Goal: Check status: Check status

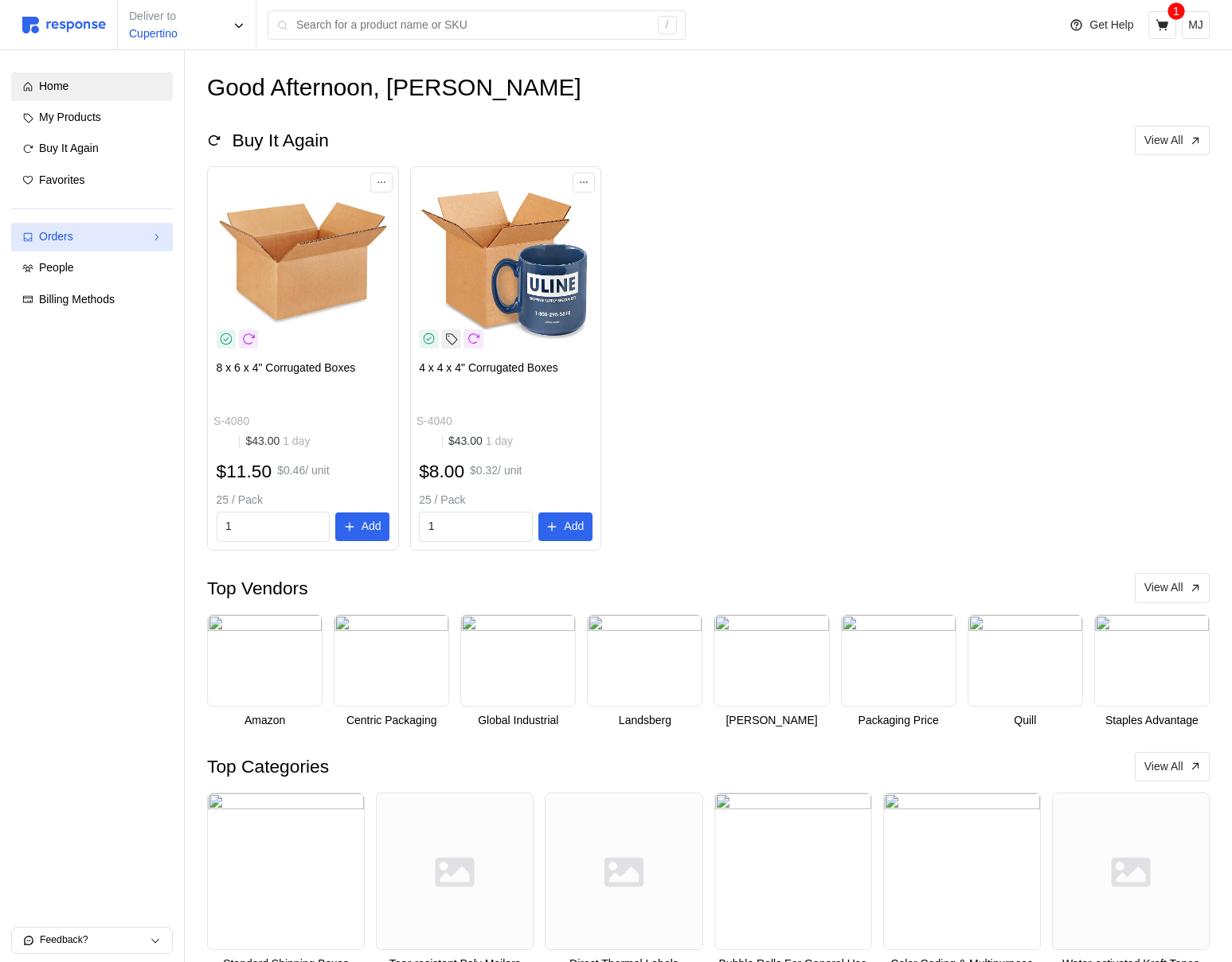
click at [127, 223] on link "Orders" at bounding box center [91, 237] width 161 height 29
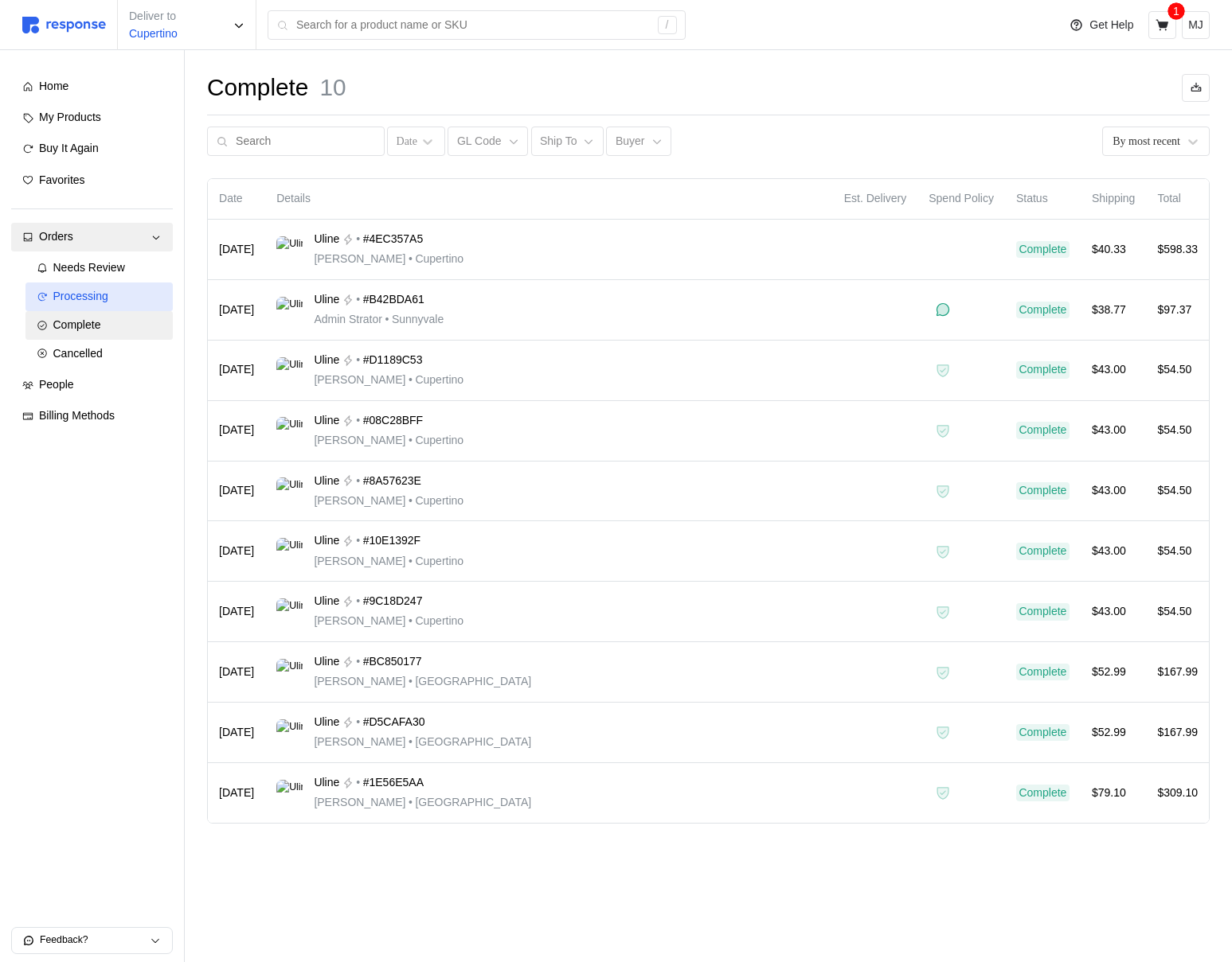
click at [126, 288] on div "Processing" at bounding box center [107, 296] width 109 height 18
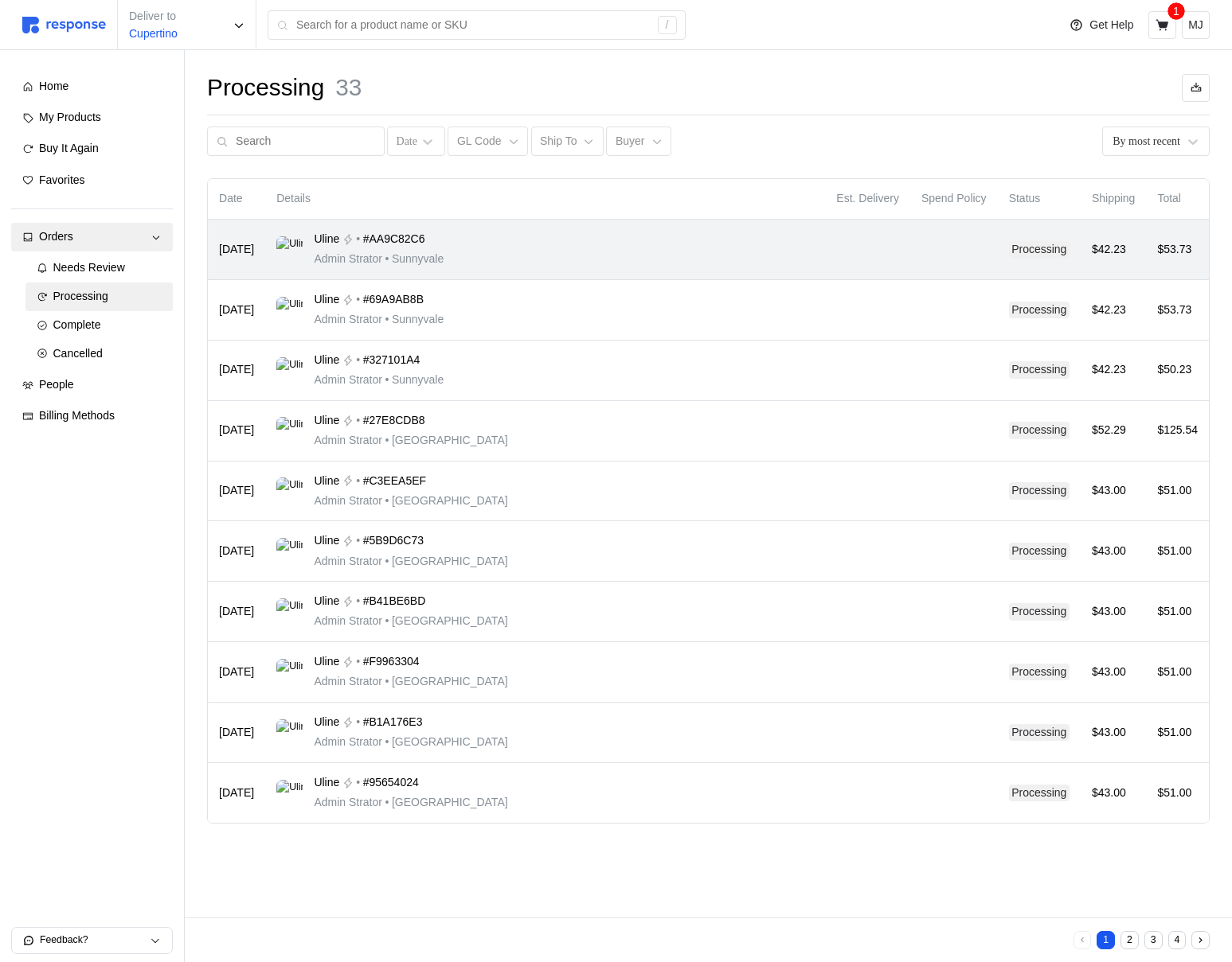
click at [589, 246] on div "Uline • #AA9C82C6 Admin Strator • [GEOGRAPHIC_DATA]" at bounding box center [545, 250] width 537 height 37
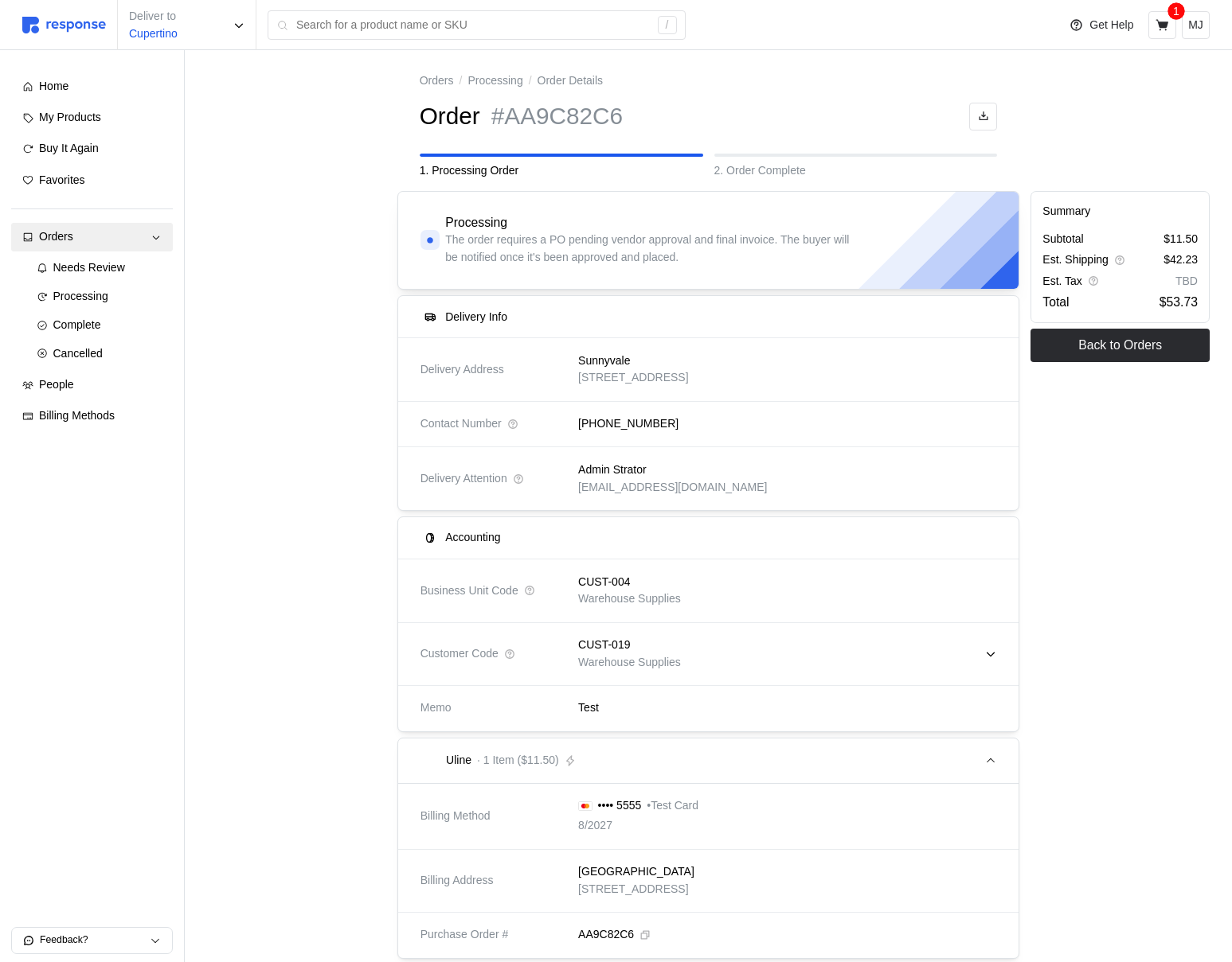
scroll to position [138, 0]
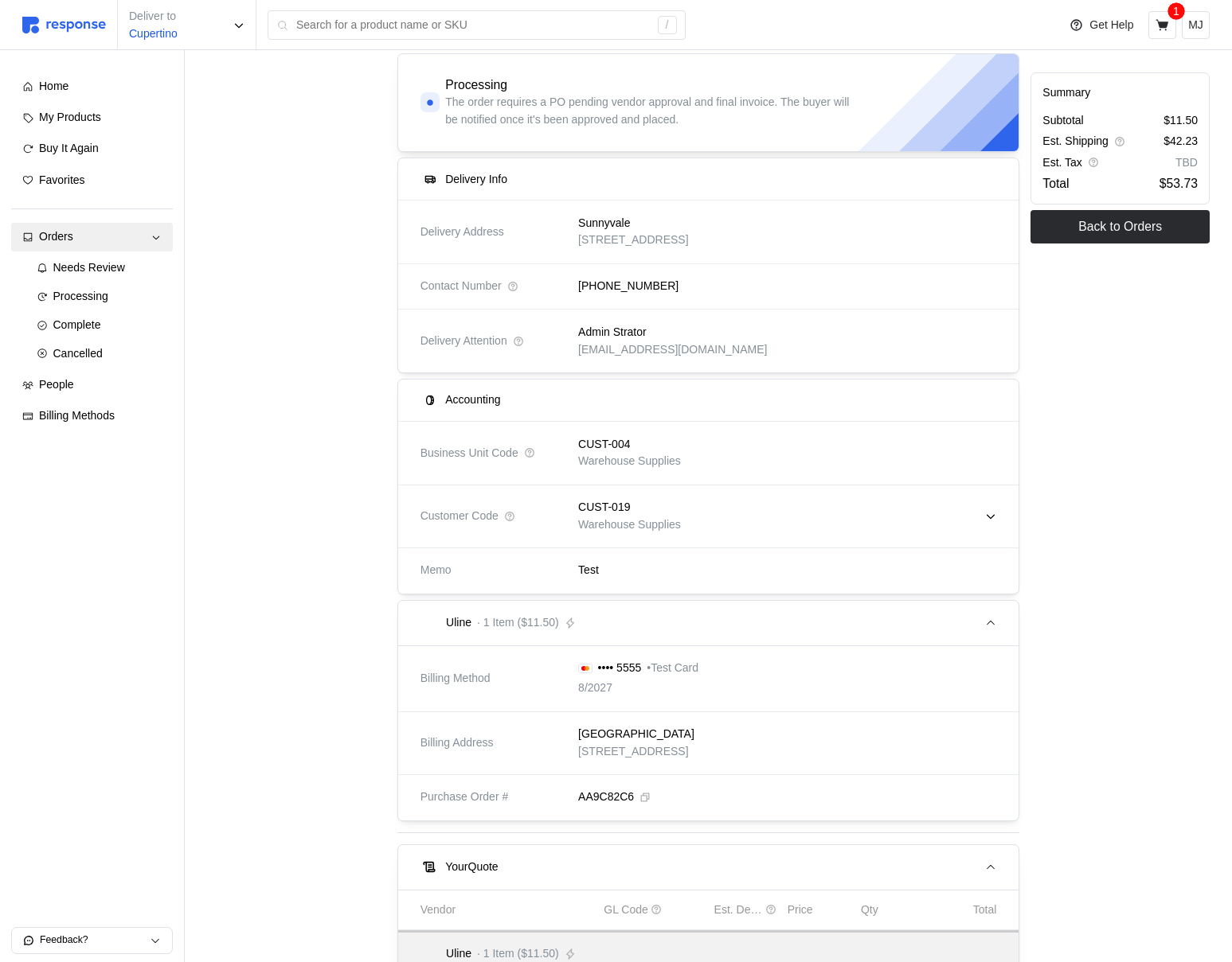
click at [632, 455] on p "Warehouse Supplies" at bounding box center [630, 461] width 103 height 18
click at [598, 438] on p "CUST-004" at bounding box center [603, 445] width 51 height 18
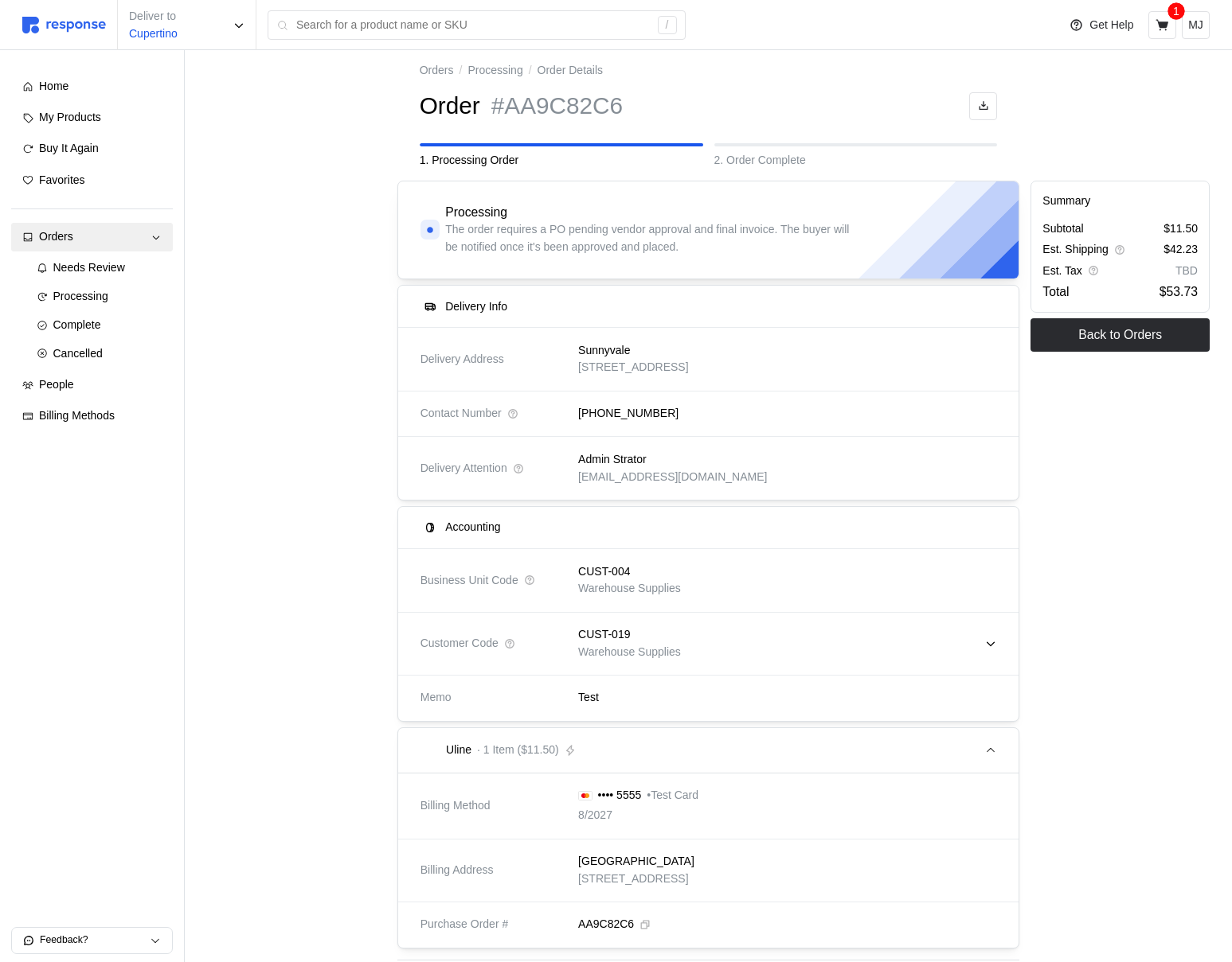
scroll to position [0, 0]
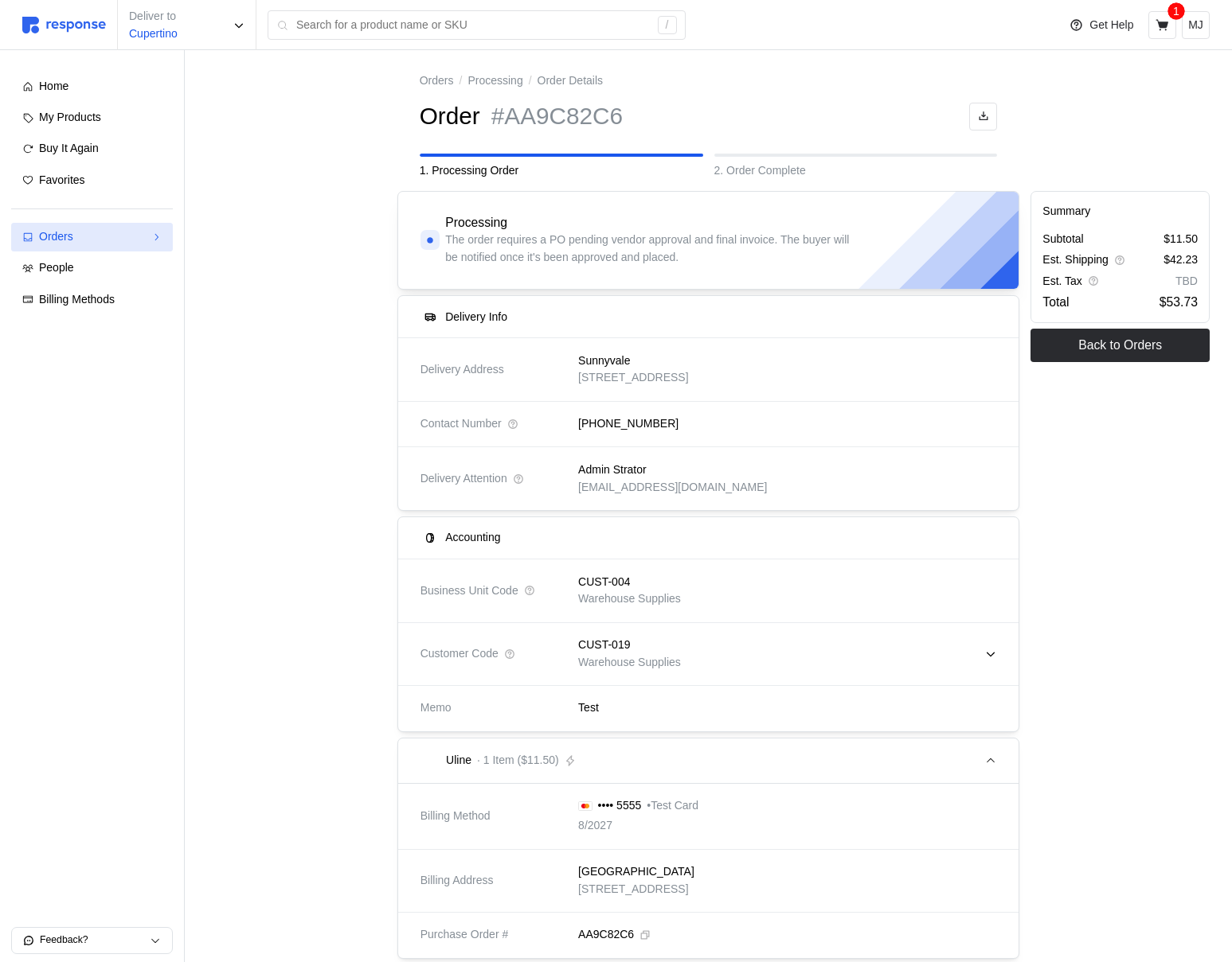
click at [102, 234] on div "Orders" at bounding box center [92, 237] width 106 height 18
click at [129, 263] on div "Needs Review" at bounding box center [107, 268] width 109 height 18
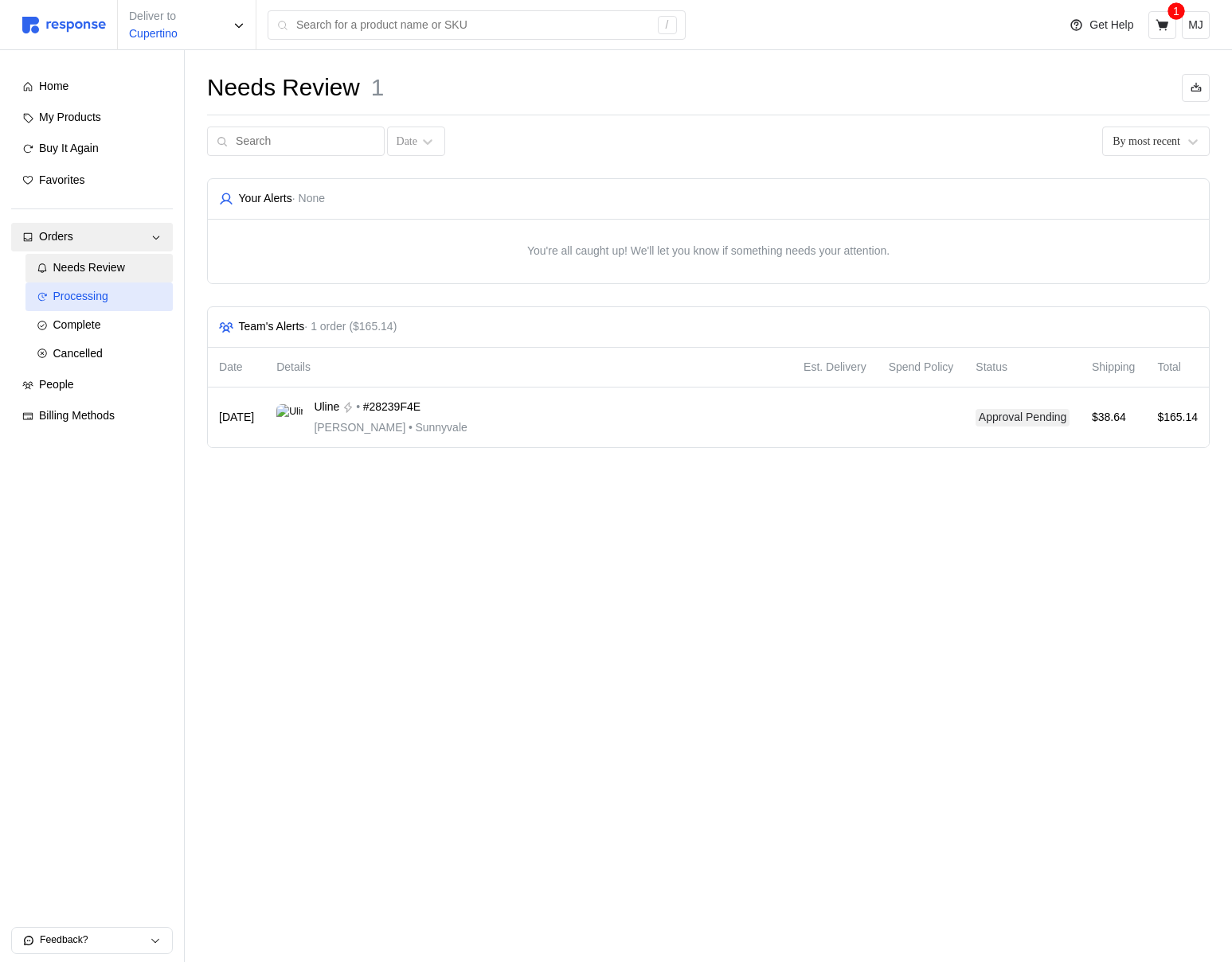
click at [113, 295] on div "Processing" at bounding box center [107, 296] width 109 height 18
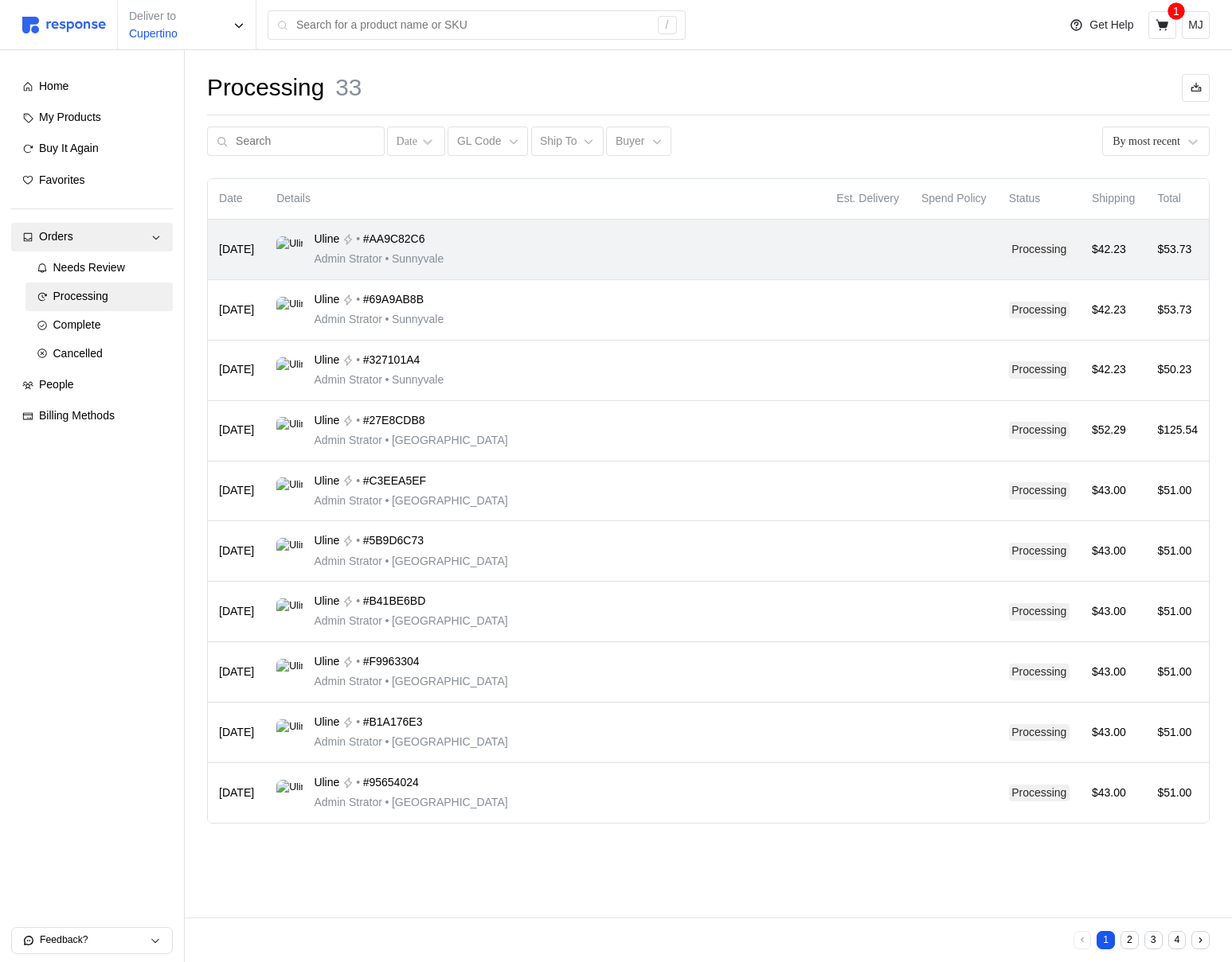
click at [559, 229] on td "Uline • #AA9C82C6 Admin Strator • [GEOGRAPHIC_DATA]" at bounding box center [545, 250] width 560 height 61
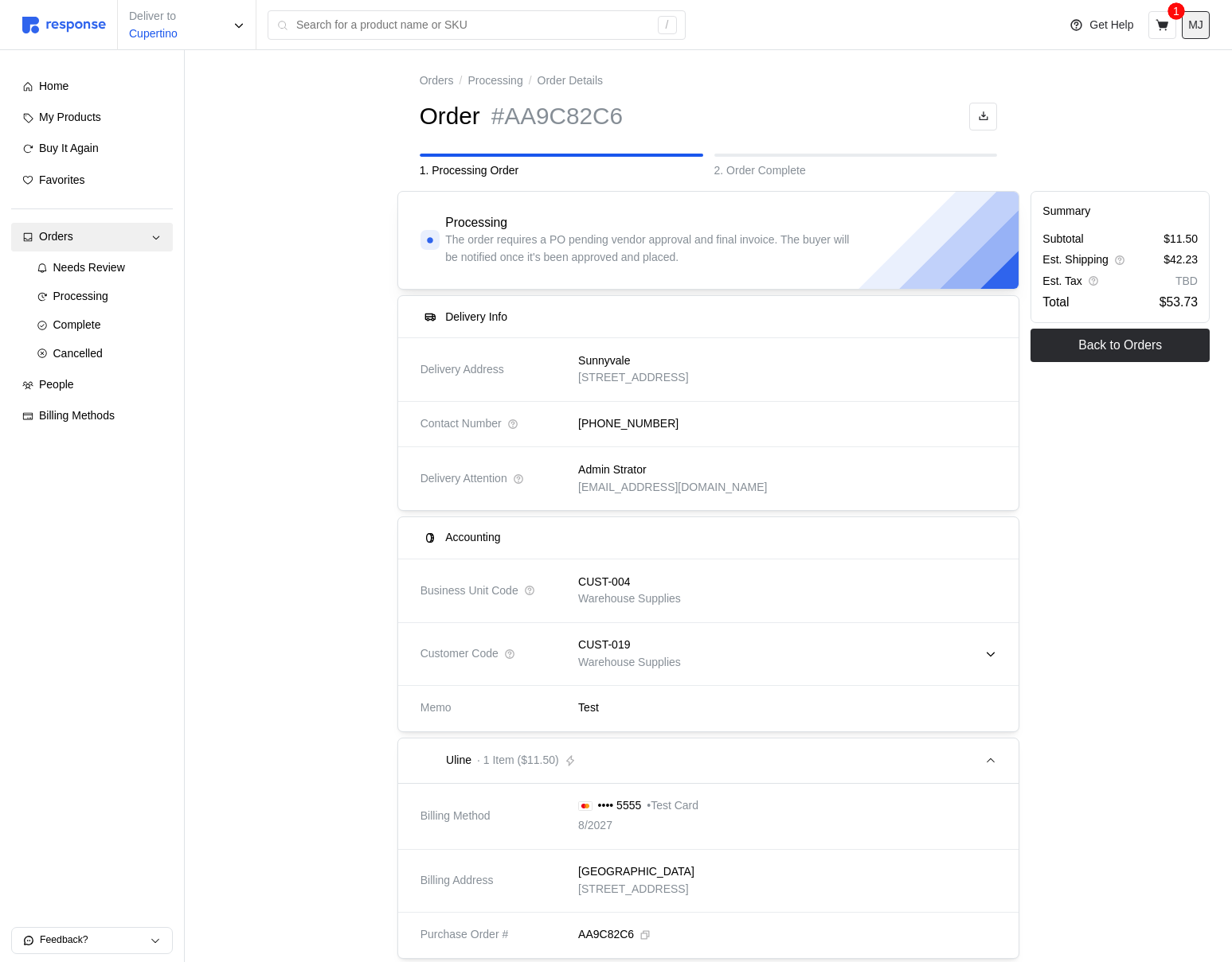
click at [1197, 34] on button "MJ" at bounding box center [1196, 25] width 28 height 28
click at [1128, 83] on p "Logout" at bounding box center [1147, 91] width 102 height 18
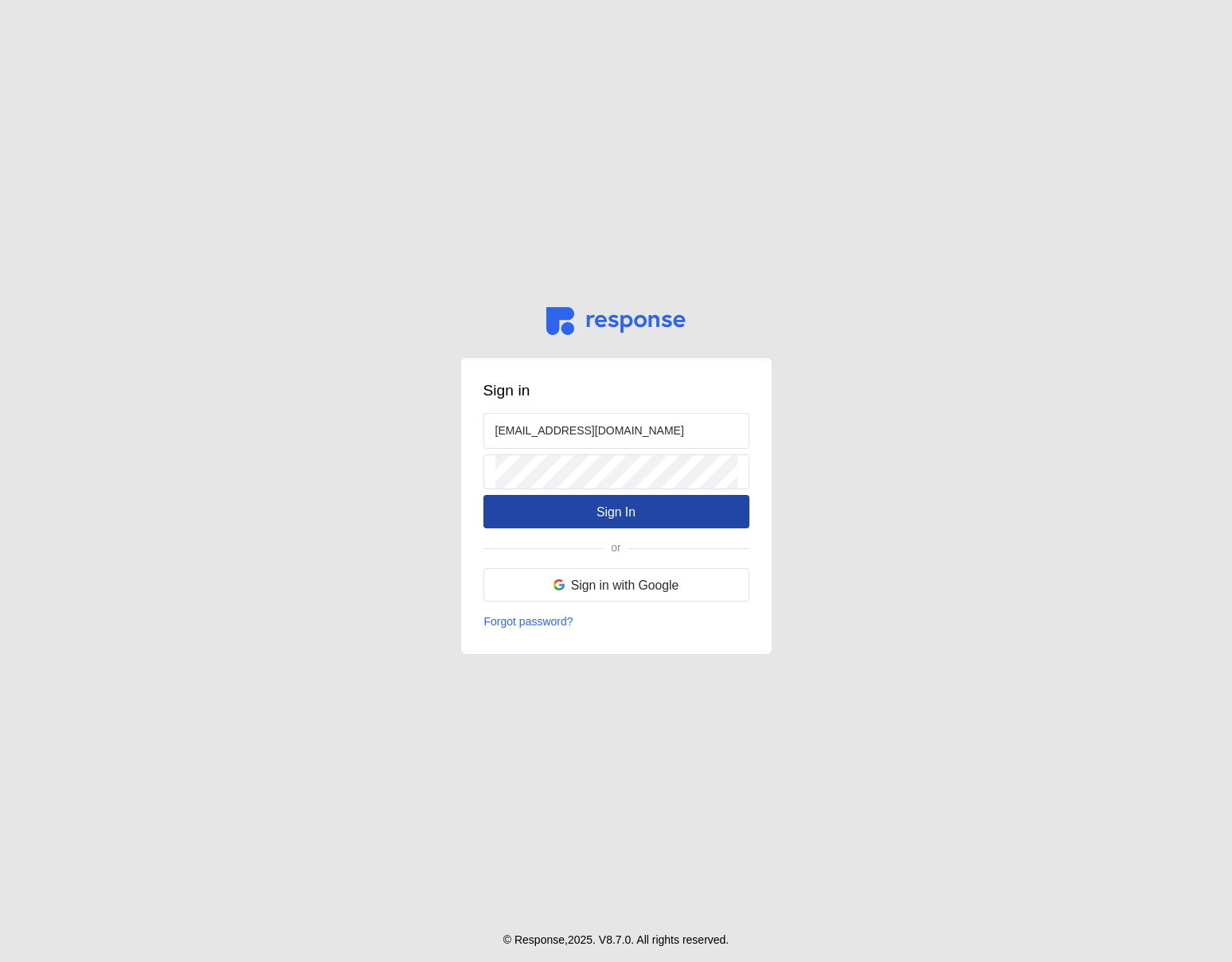
click at [613, 513] on p "Sign In" at bounding box center [616, 512] width 39 height 20
